Goal: Book appointment/travel/reservation

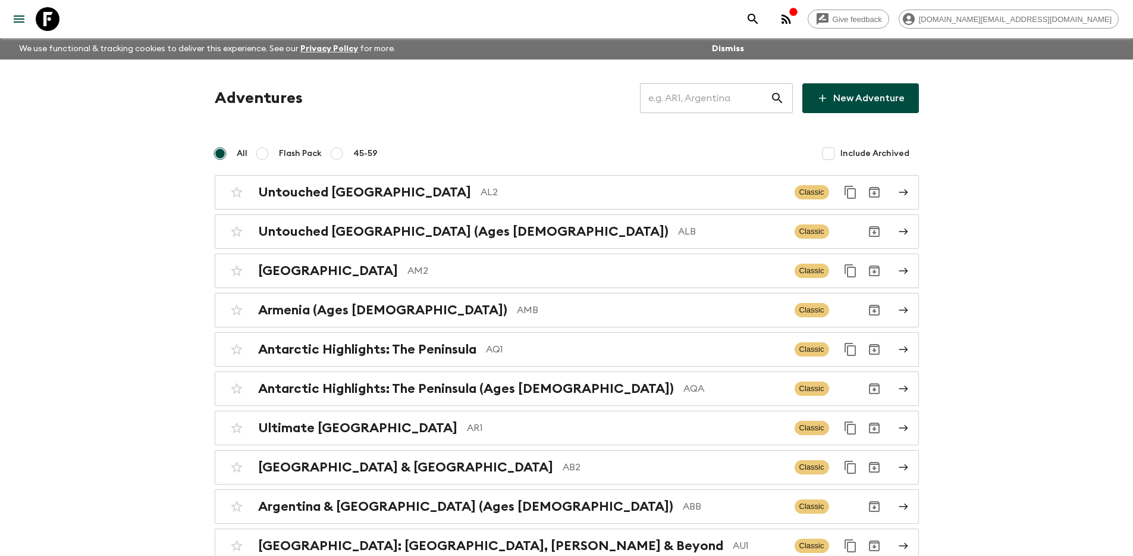
click at [689, 96] on input "text" at bounding box center [705, 97] width 130 height 33
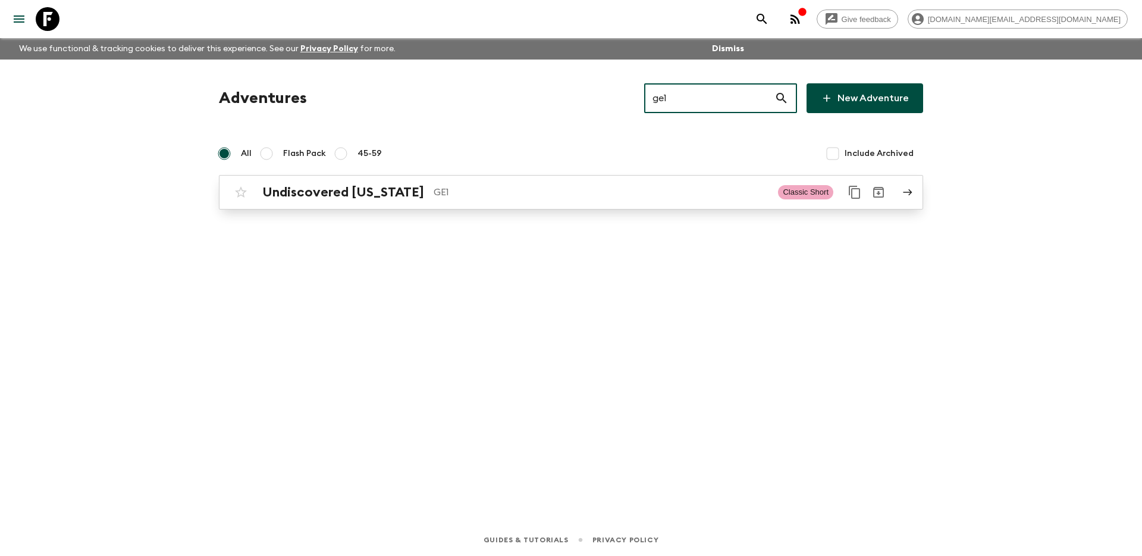
type input "ge1"
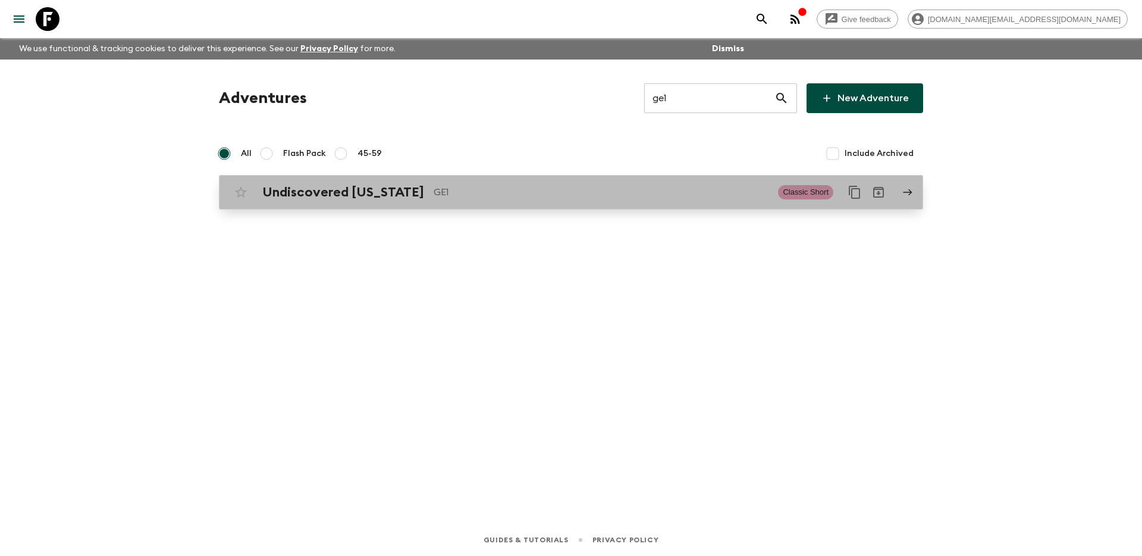
click at [657, 185] on p "GE1" at bounding box center [601, 192] width 335 height 14
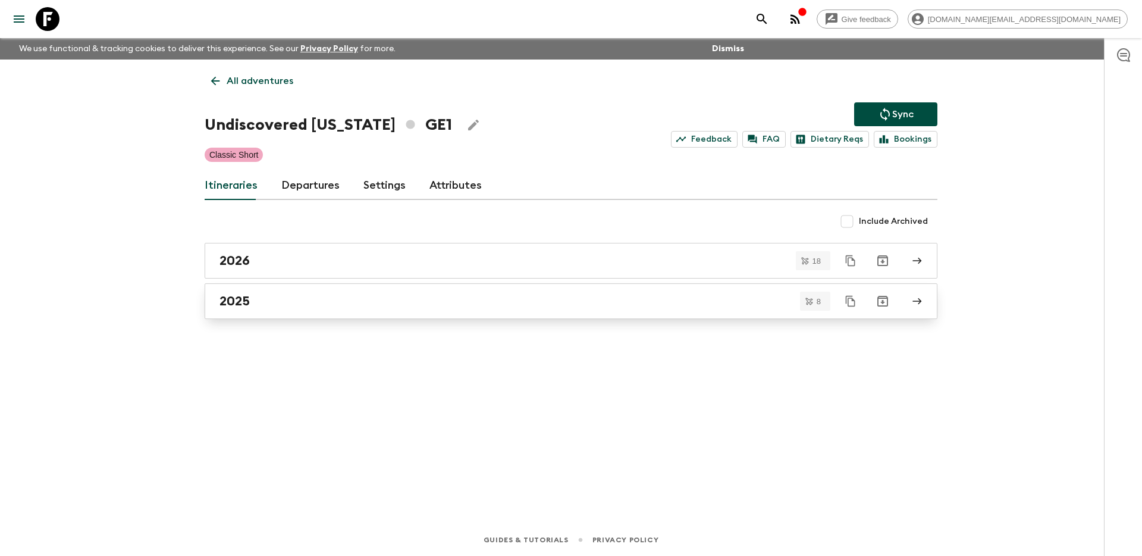
click at [491, 310] on link "2025" at bounding box center [571, 301] width 733 height 36
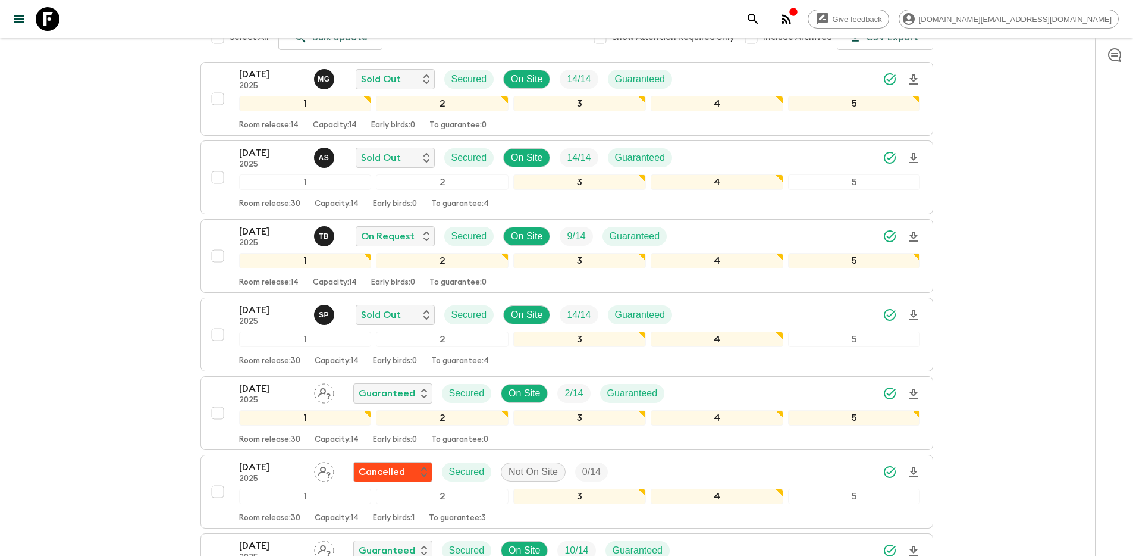
scroll to position [326, 0]
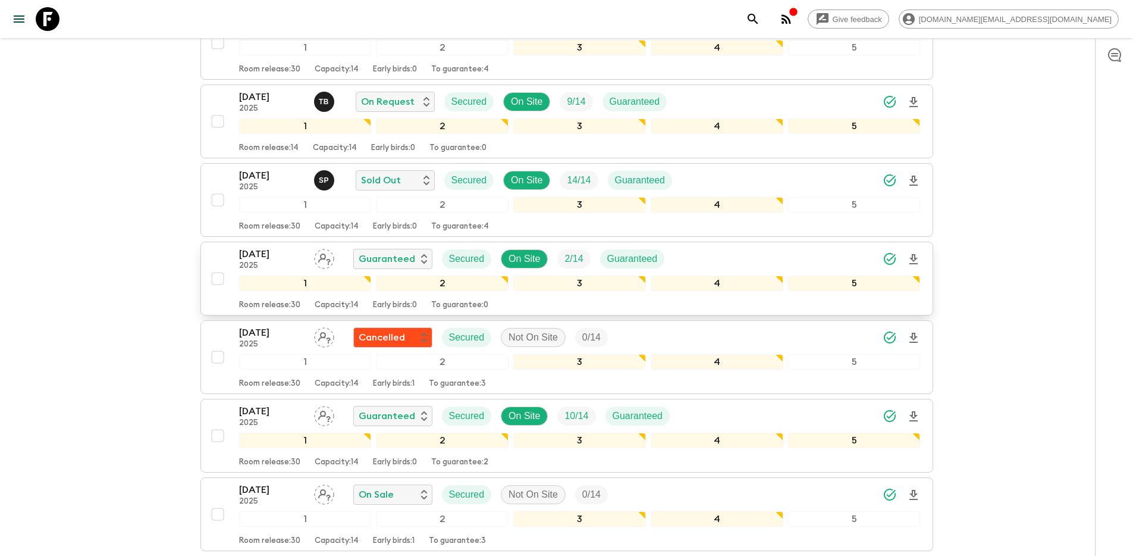
click at [677, 259] on div "[DATE] 2025 Guaranteed Secured On Site 2 / 14 Guaranteed" at bounding box center [580, 259] width 682 height 24
